Goal: Use online tool/utility

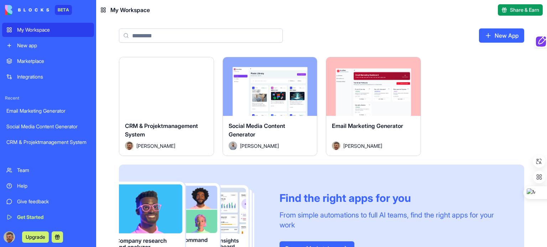
drag, startPoint x: 0, startPoint y: 0, endPoint x: 464, endPoint y: 79, distance: 470.8
click at [464, 79] on div "Launch CRM & Projektmanagement System [PERSON_NAME] Launch Social Media Content…" at bounding box center [321, 170] width 405 height 226
click at [249, 126] on span "Social Media Content Generator" at bounding box center [256, 130] width 57 height 16
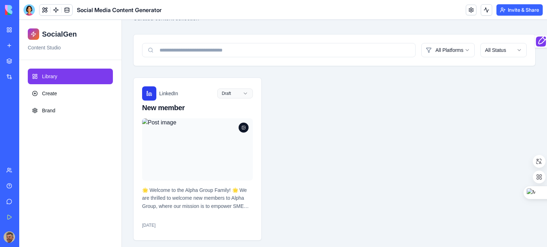
scroll to position [60, 0]
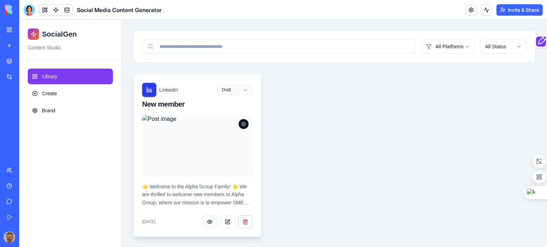
click at [211, 219] on button "button" at bounding box center [209, 222] width 15 height 13
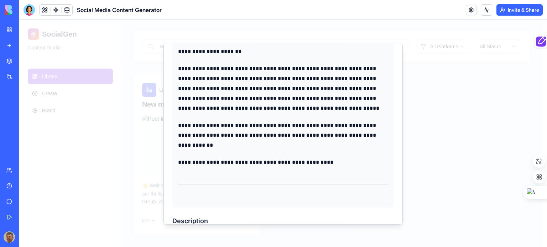
scroll to position [249, 0]
